Goal: Navigation & Orientation: Find specific page/section

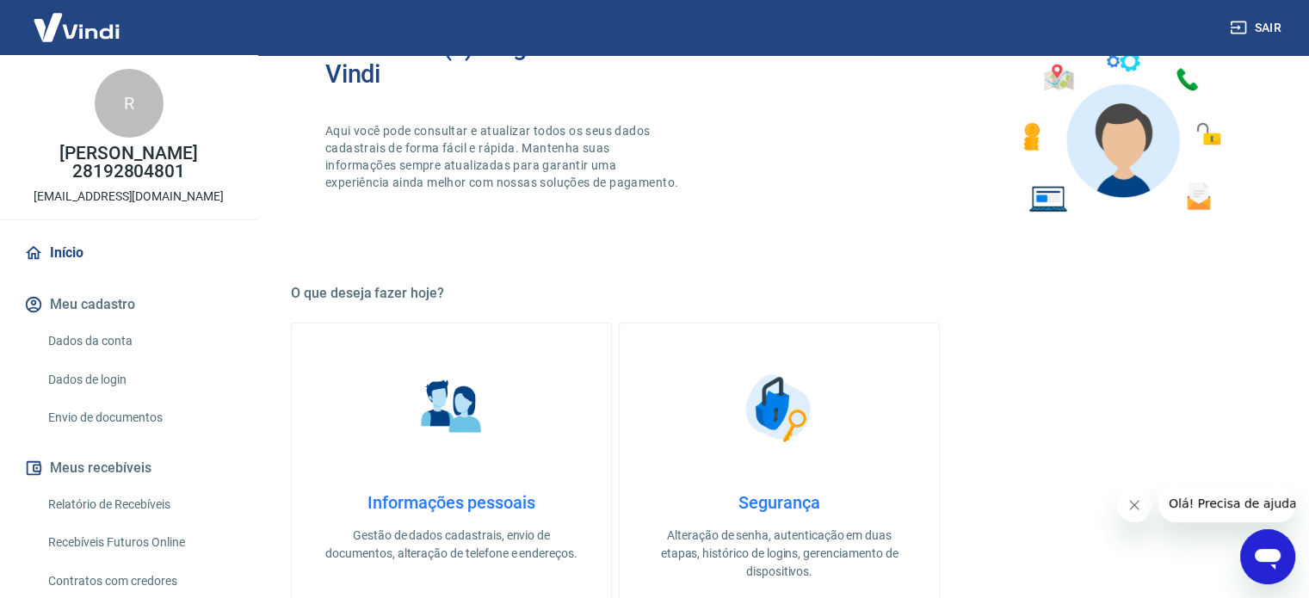
scroll to position [258, 0]
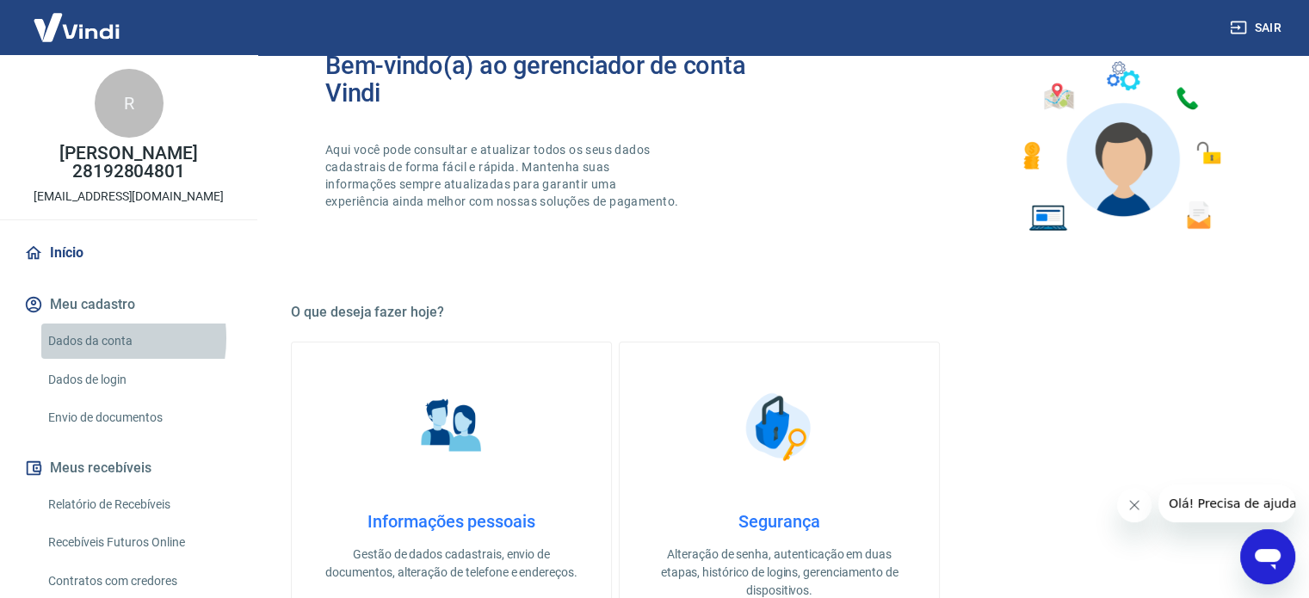
click at [85, 356] on link "Dados da conta" at bounding box center [138, 341] width 195 height 35
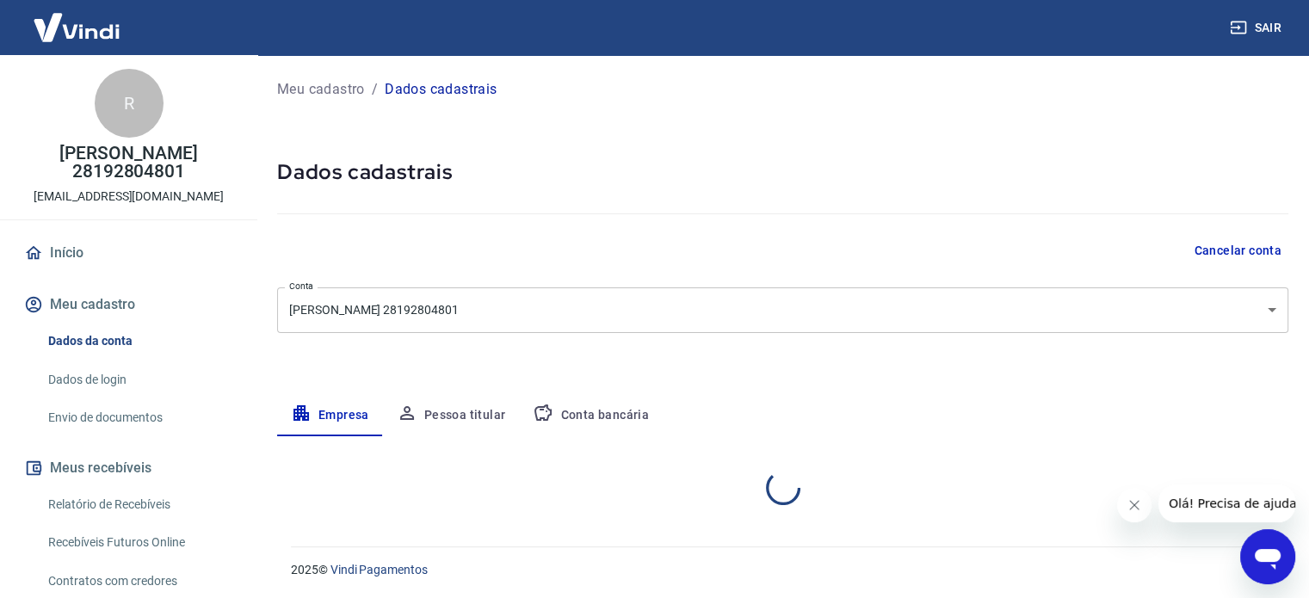
select select "SP"
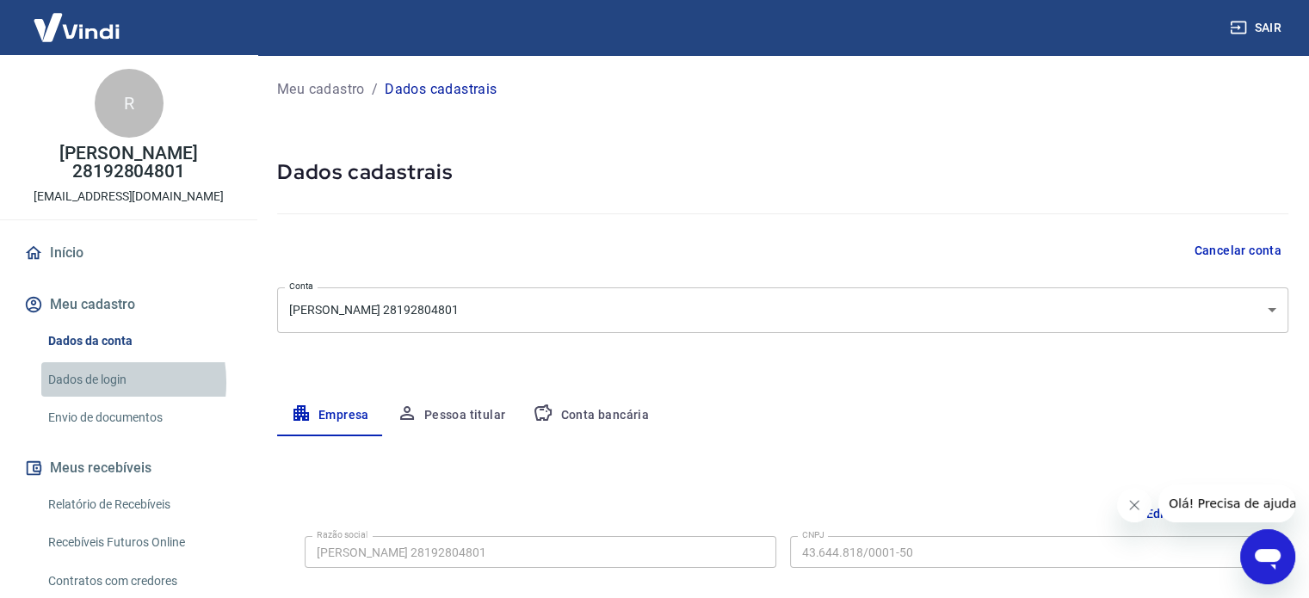
click at [94, 397] on link "Dados de login" at bounding box center [138, 379] width 195 height 35
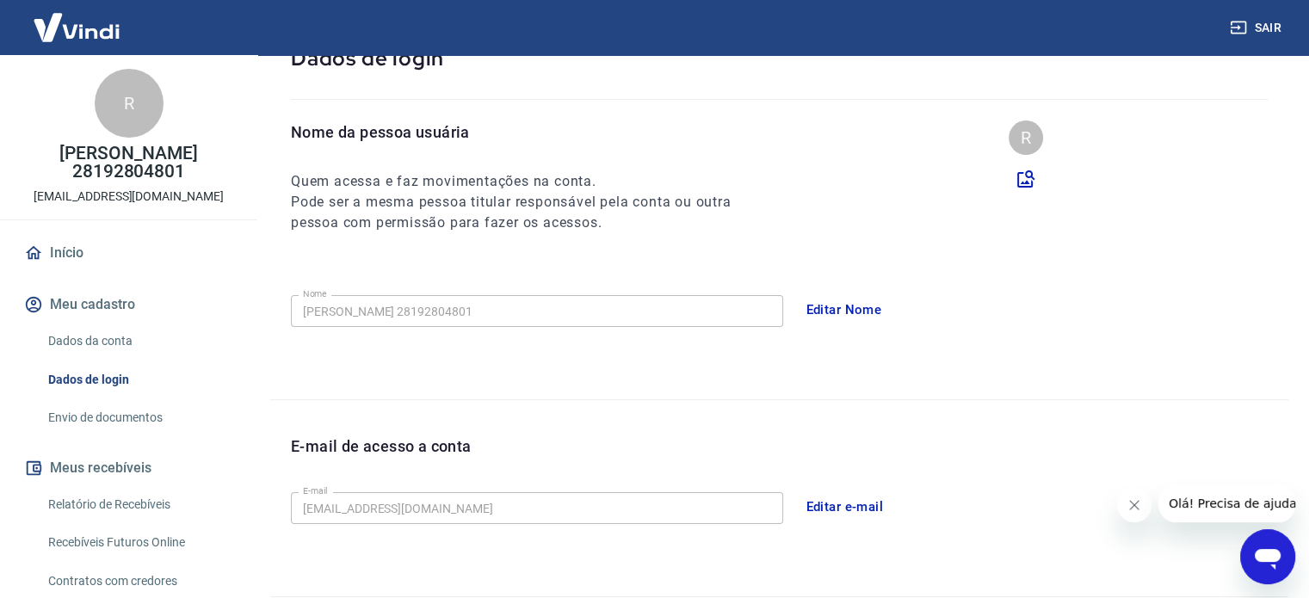
scroll to position [172, 0]
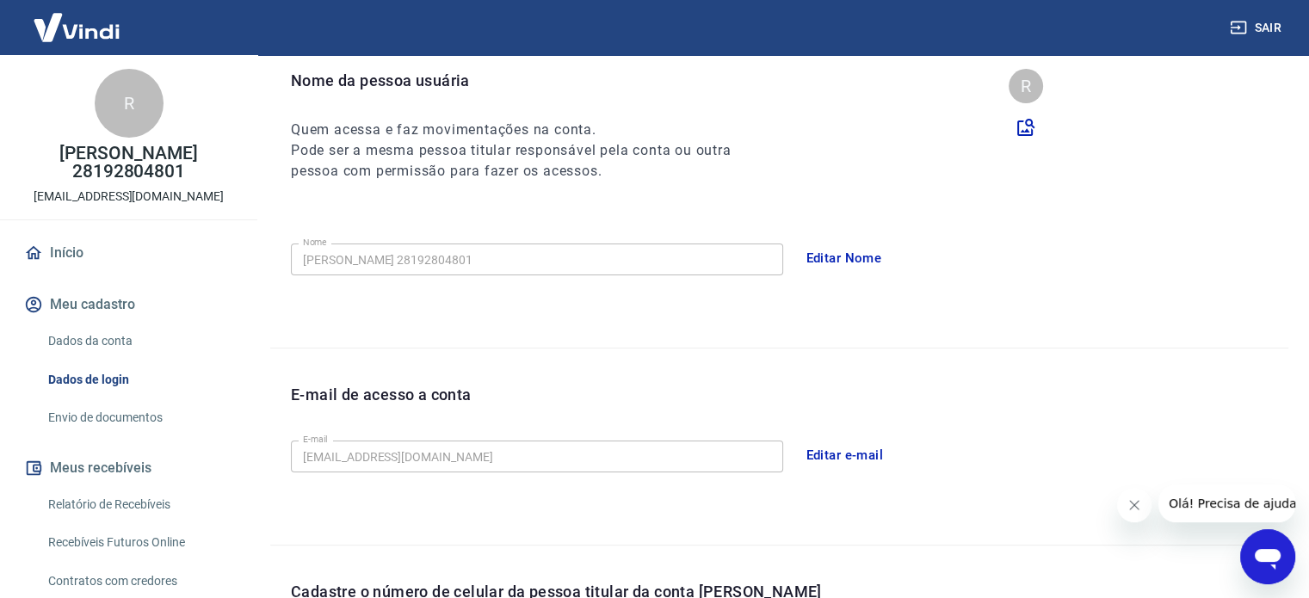
click at [65, 267] on link "Início" at bounding box center [129, 253] width 216 height 38
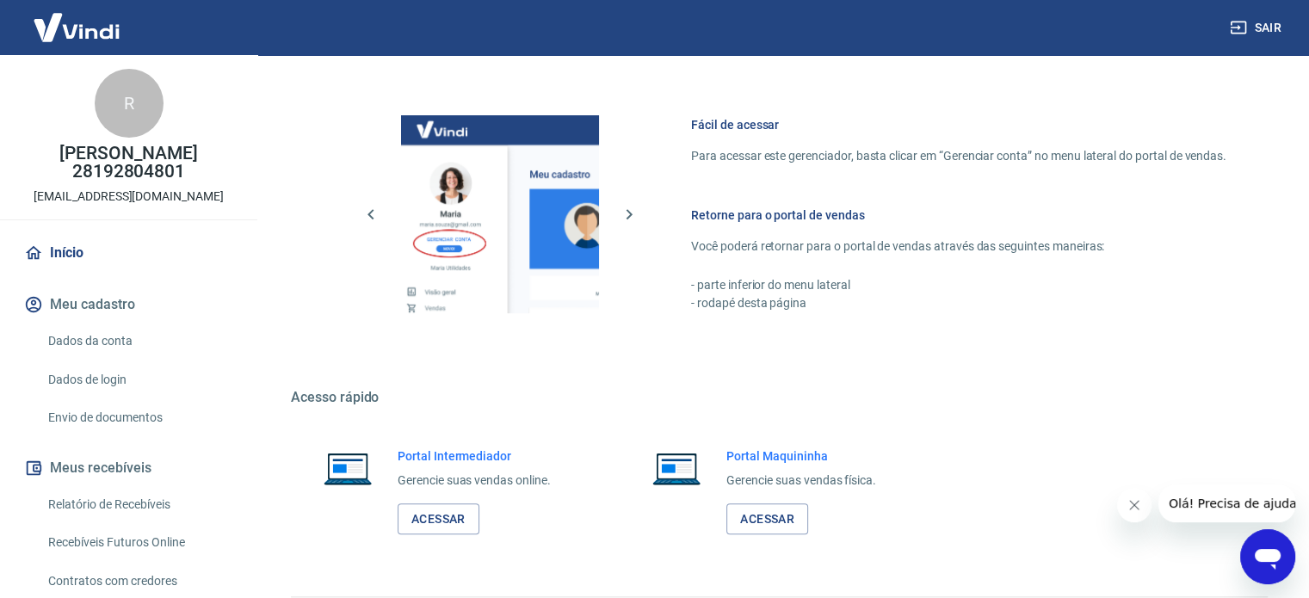
scroll to position [939, 0]
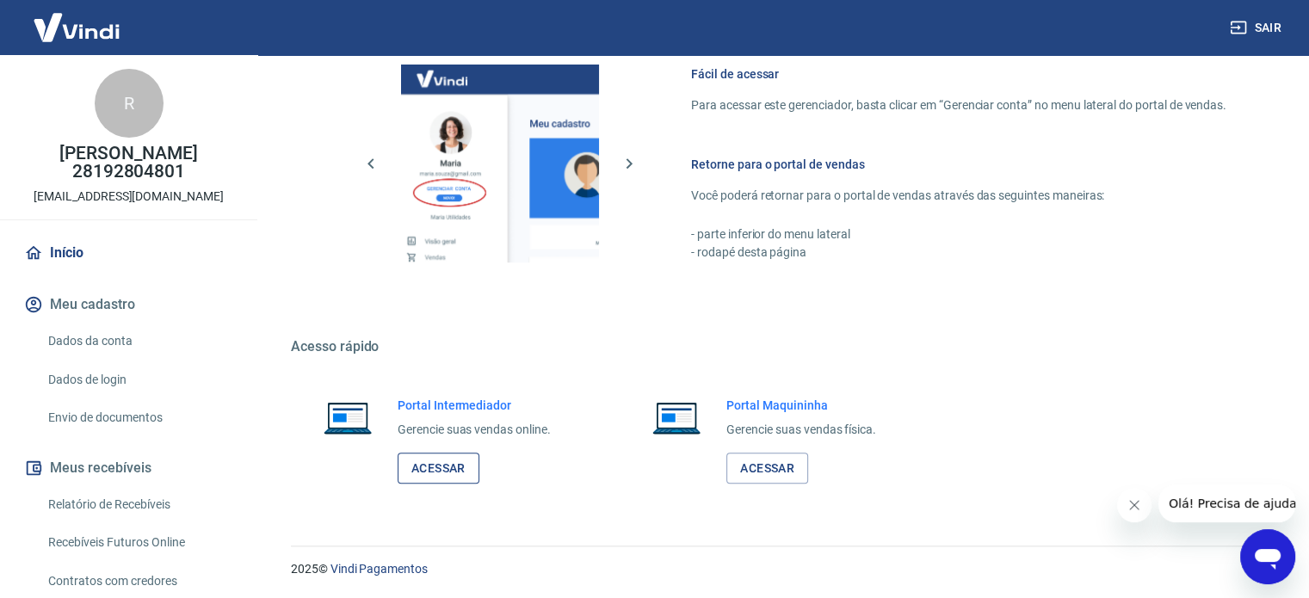
click at [437, 462] on link "Acessar" at bounding box center [438, 469] width 82 height 32
